Goal: Task Accomplishment & Management: Use online tool/utility

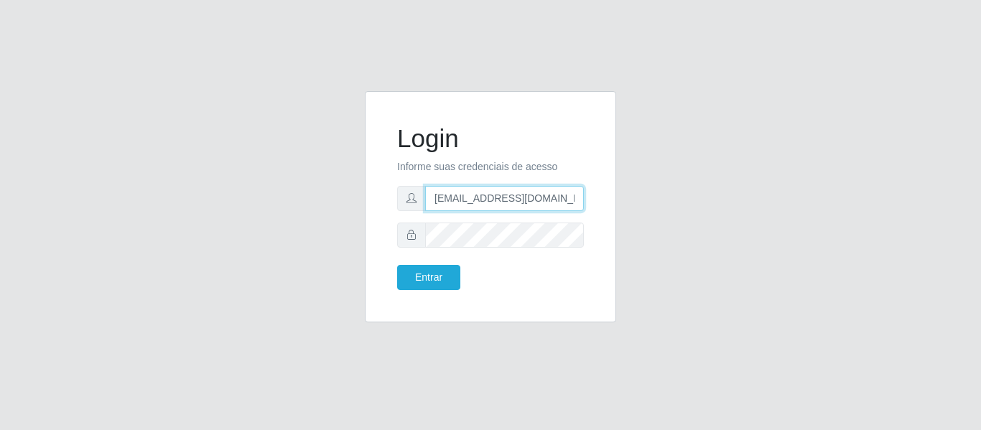
type input "[EMAIL_ADDRESS][DOMAIN_NAME]"
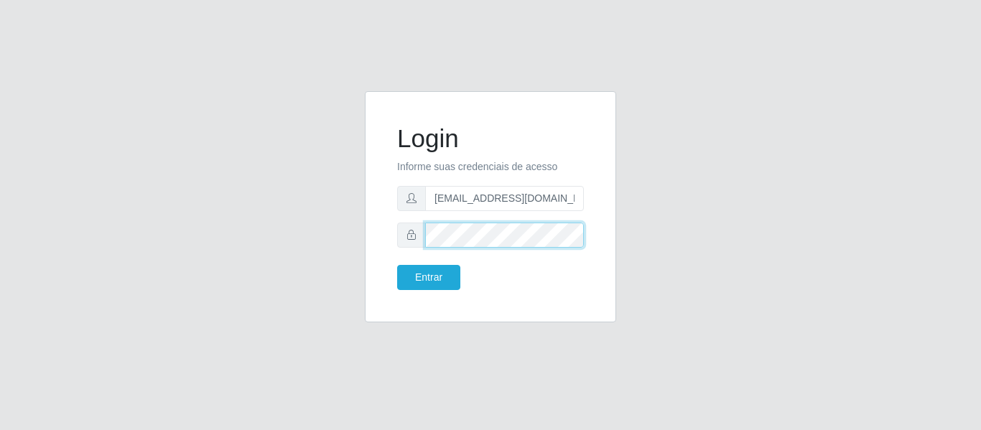
click at [397, 265] on button "Entrar" at bounding box center [428, 277] width 63 height 25
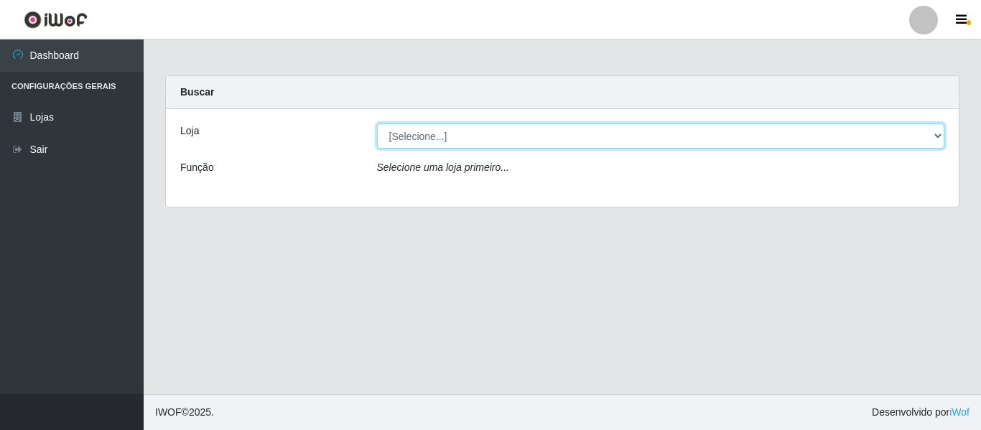
click at [437, 144] on select "[Selecione...] SuperFácil Atacado - São Gonçalo do Amarante" at bounding box center [661, 136] width 568 height 25
select select "408"
click at [377, 124] on select "[Selecione...] SuperFácil Atacado - São Gonçalo do Amarante" at bounding box center [661, 136] width 568 height 25
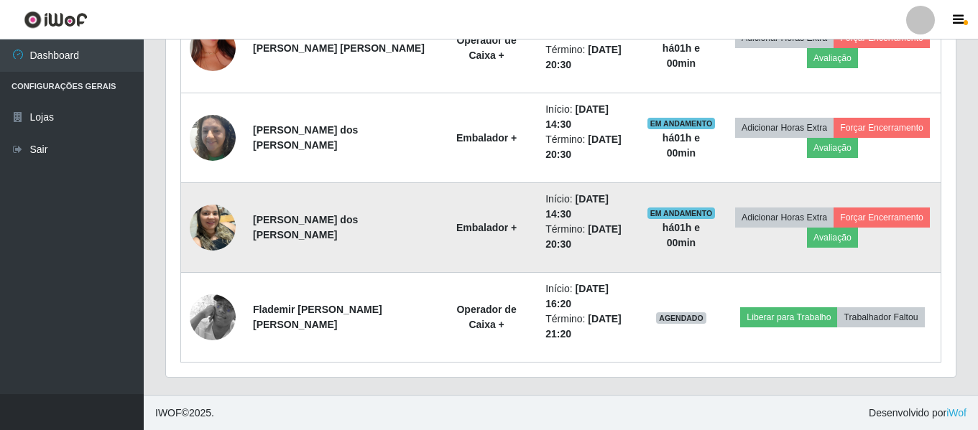
scroll to position [896, 0]
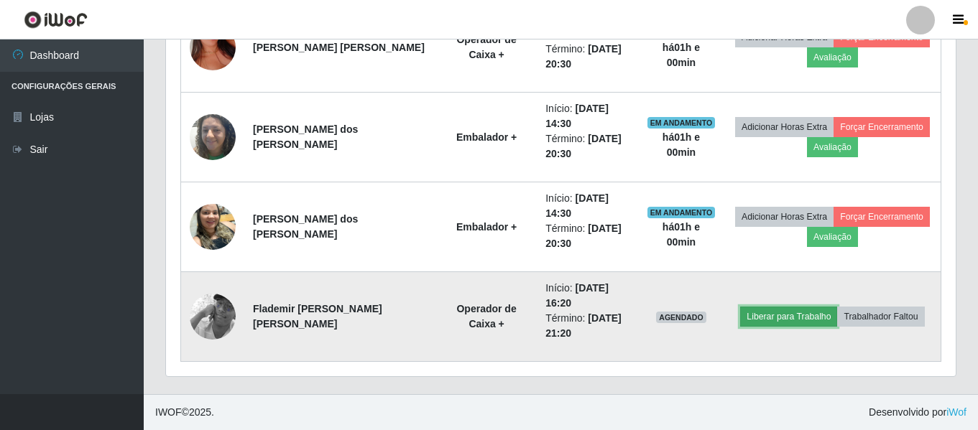
click at [786, 317] on button "Liberar para Trabalho" at bounding box center [788, 317] width 97 height 20
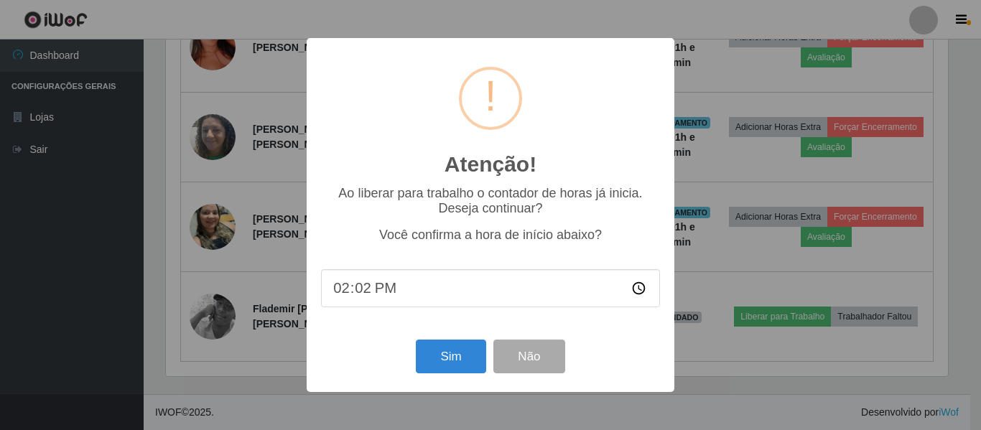
type input "14:20"
type input "14:30"
click at [444, 373] on button "Sim" at bounding box center [451, 357] width 70 height 34
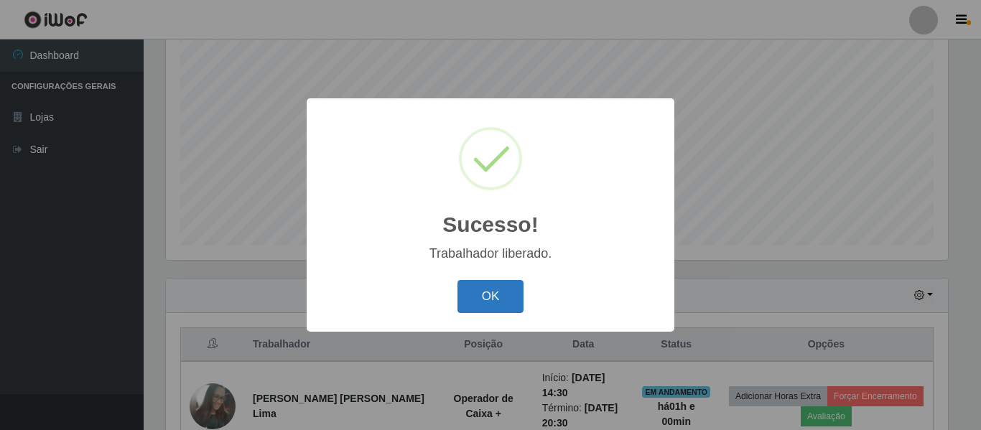
click at [470, 297] on button "OK" at bounding box center [491, 297] width 67 height 34
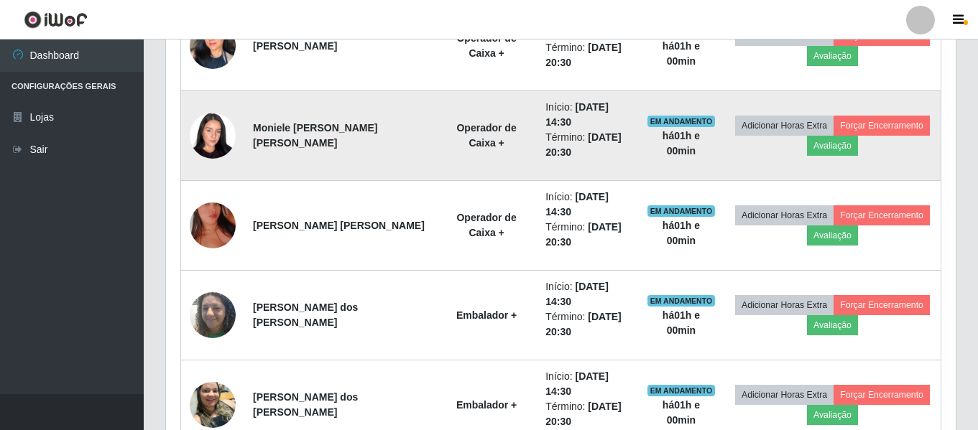
scroll to position [896, 0]
